Goal: Information Seeking & Learning: Learn about a topic

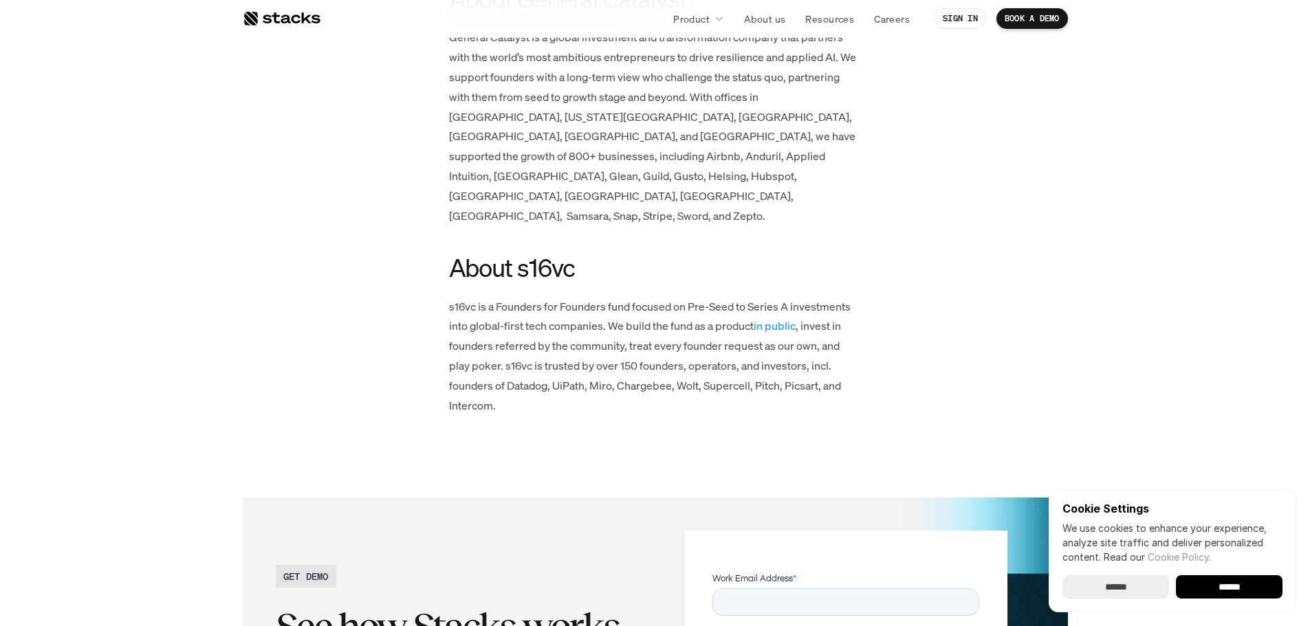
scroll to position [3438, 0]
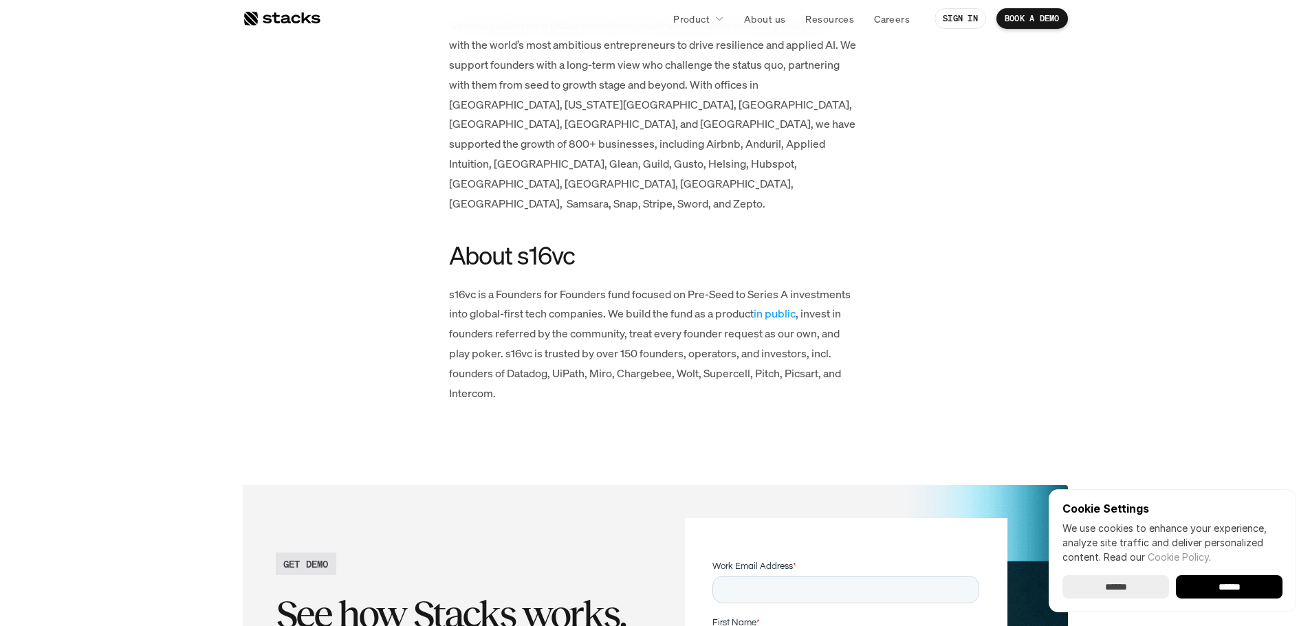
drag, startPoint x: 397, startPoint y: 205, endPoint x: 403, endPoint y: 186, distance: 19.4
